Goal: Task Accomplishment & Management: Complete application form

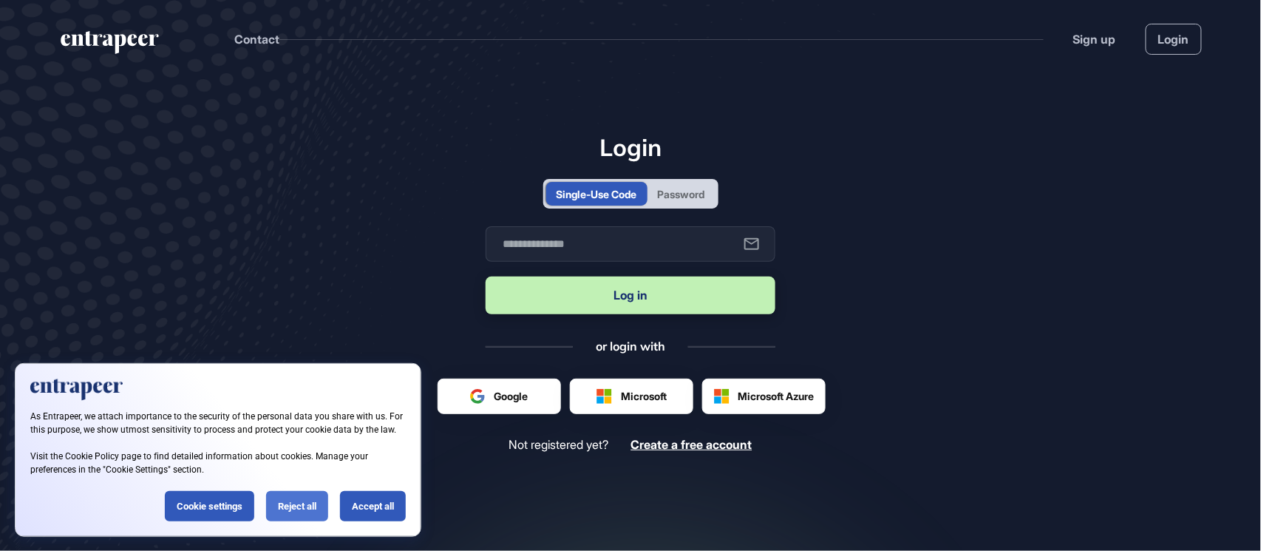
click at [308, 505] on div "Reject all" at bounding box center [297, 506] width 62 height 30
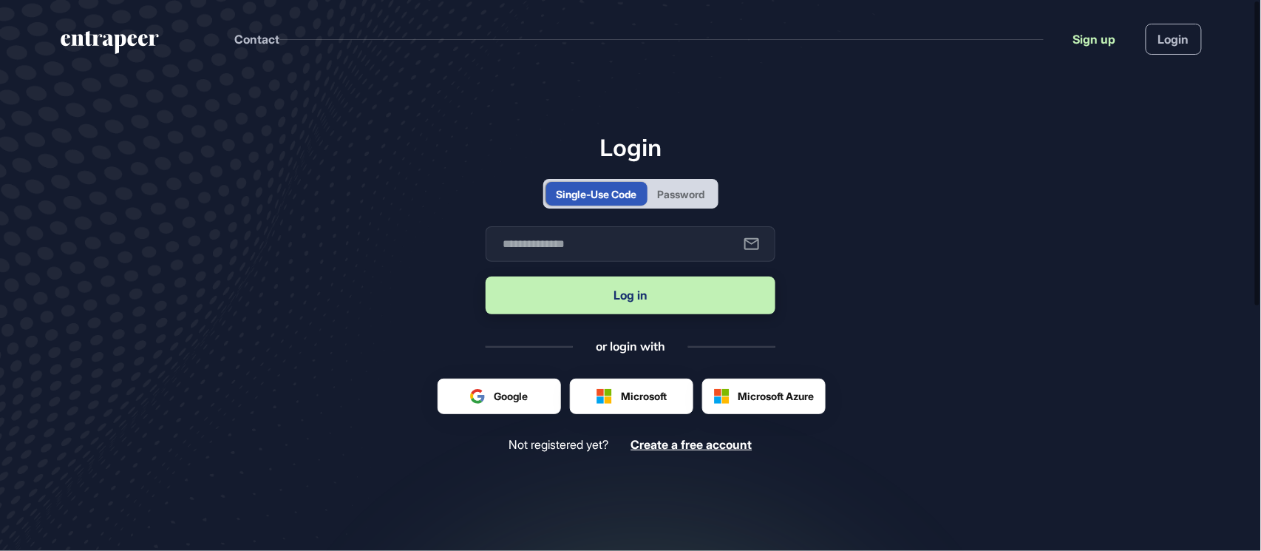
click at [1095, 41] on link "Sign up" at bounding box center [1095, 39] width 43 height 18
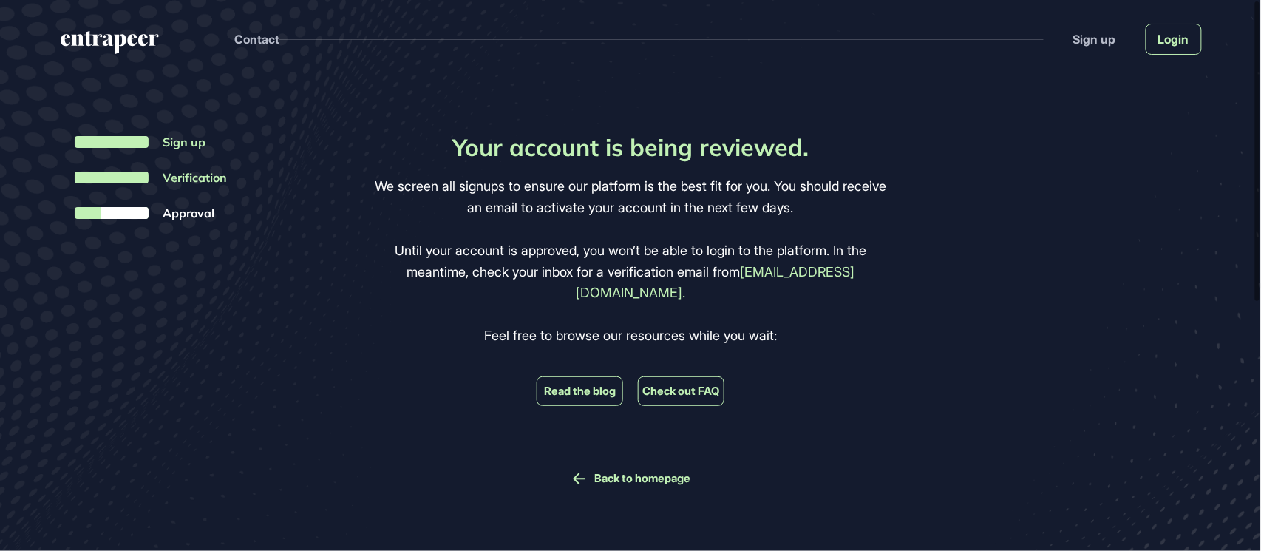
click at [1170, 38] on link "Login" at bounding box center [1174, 39] width 56 height 31
